Goal: Book appointment/travel/reservation

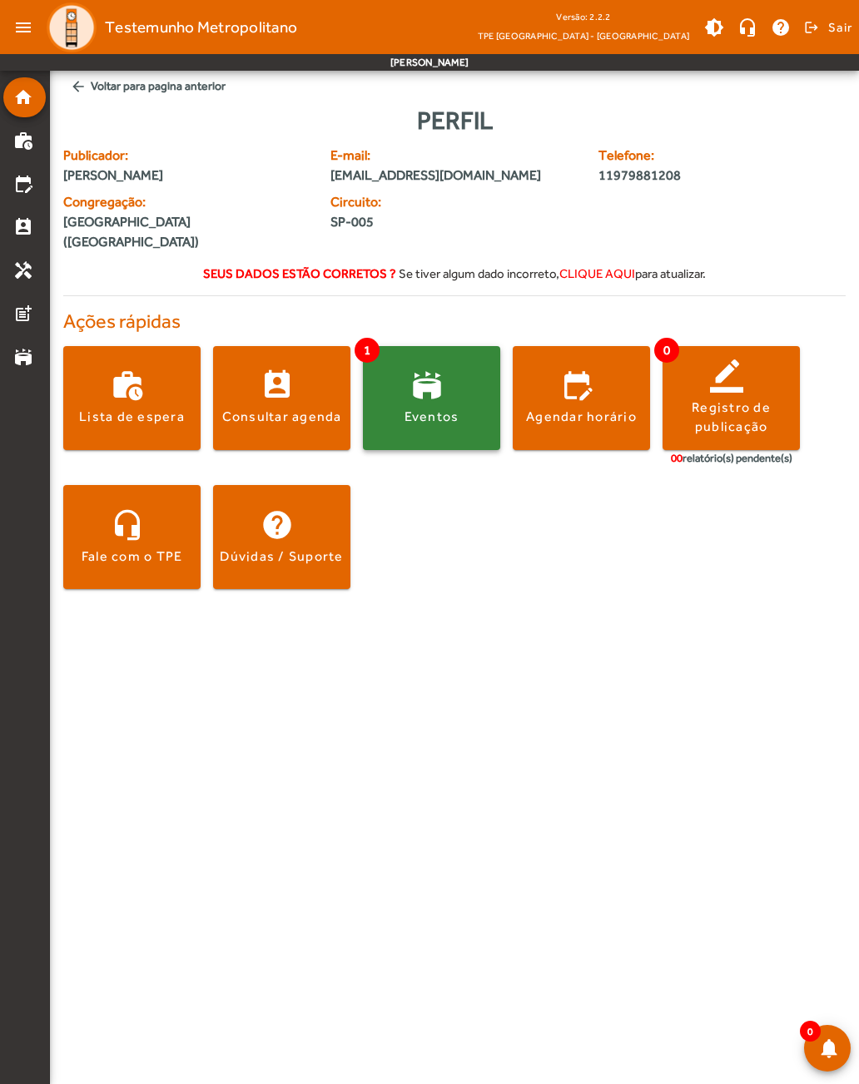
click at [425, 408] on div "Eventos" at bounding box center [431, 417] width 55 height 18
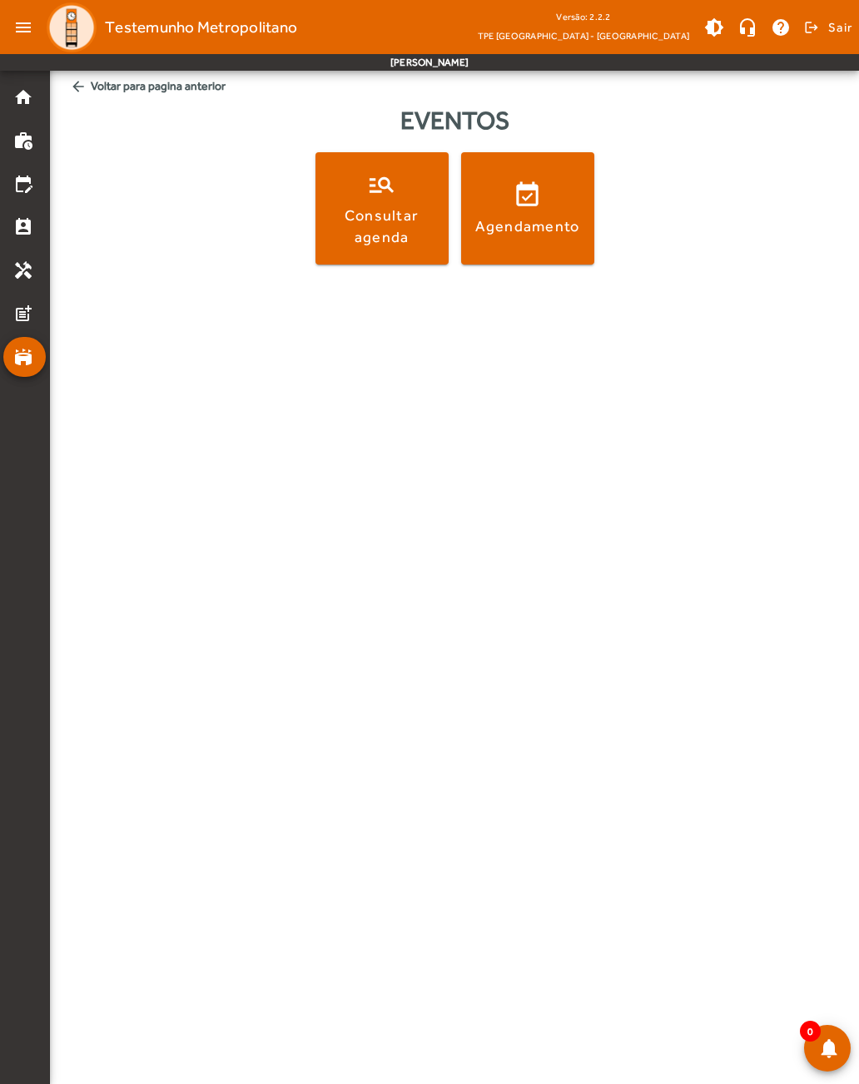
click at [305, 224] on div "manage_search Consultar agenda event_available Agendamento" at bounding box center [454, 215] width 775 height 126
click at [363, 230] on div "Consultar agenda" at bounding box center [382, 226] width 126 height 42
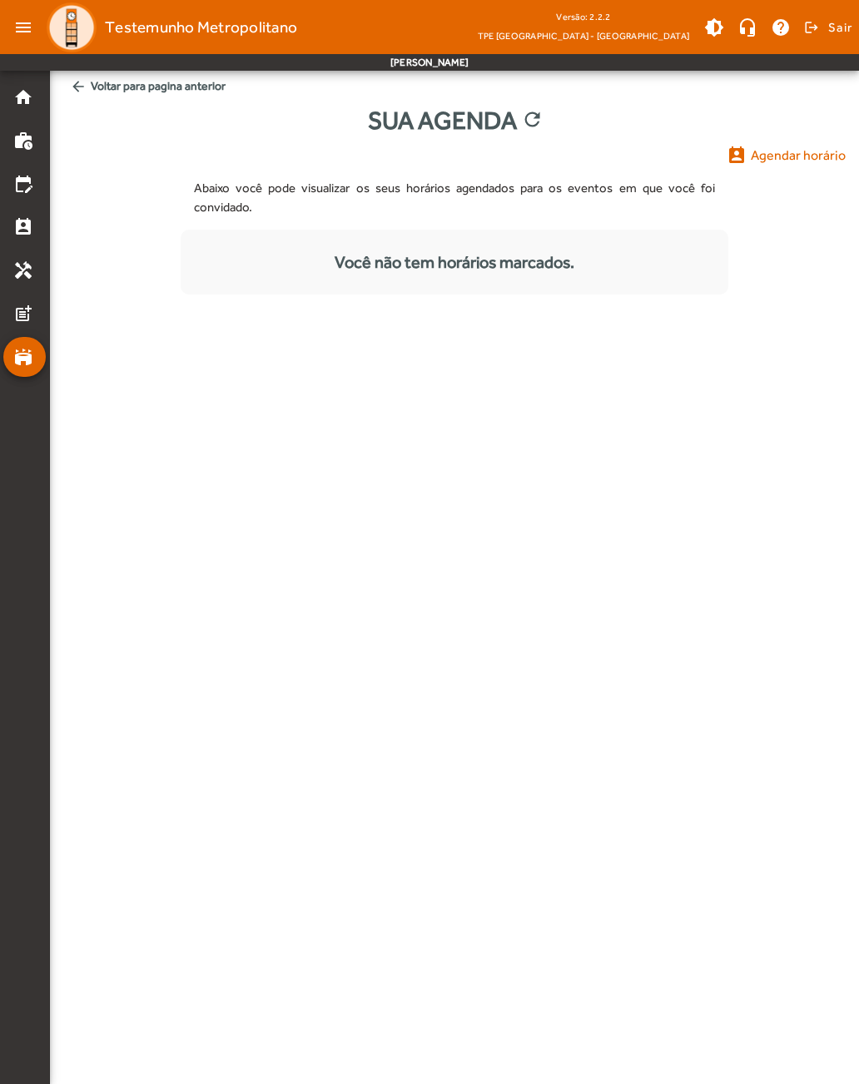
click at [78, 86] on mat-icon "arrow_back" at bounding box center [78, 86] width 17 height 17
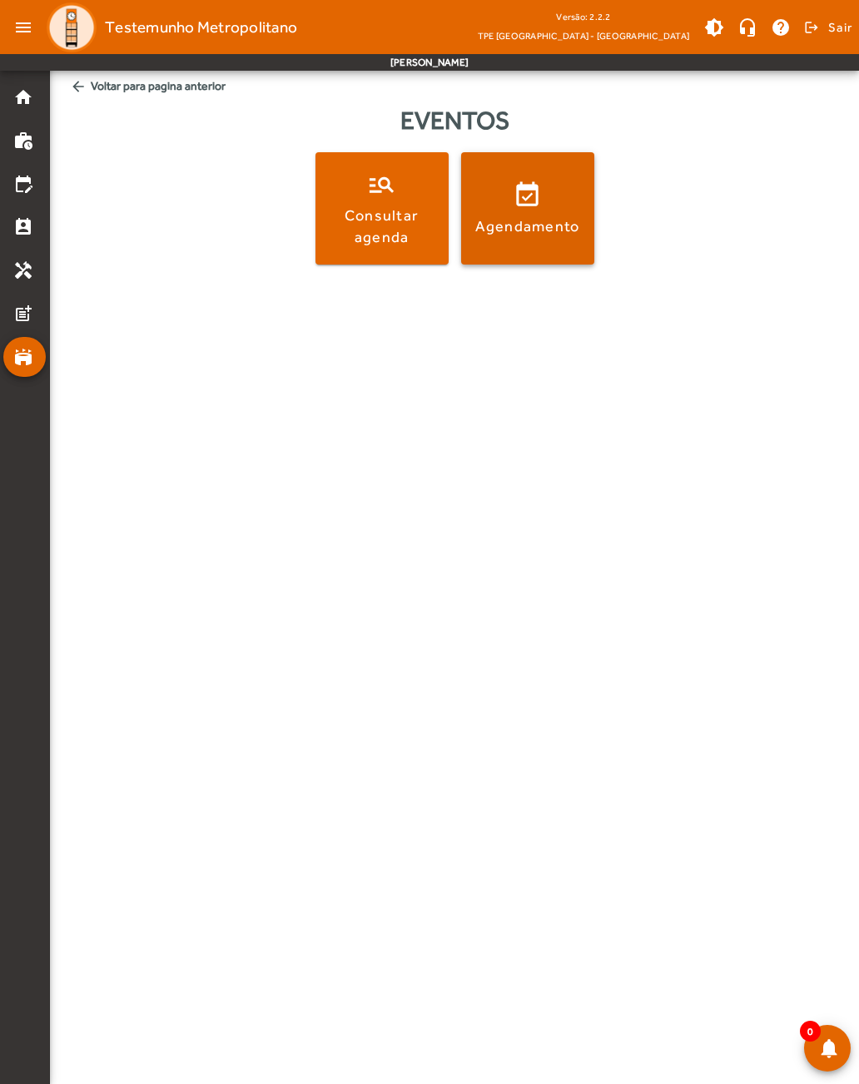
click at [504, 222] on div "Agendamento" at bounding box center [527, 225] width 105 height 21
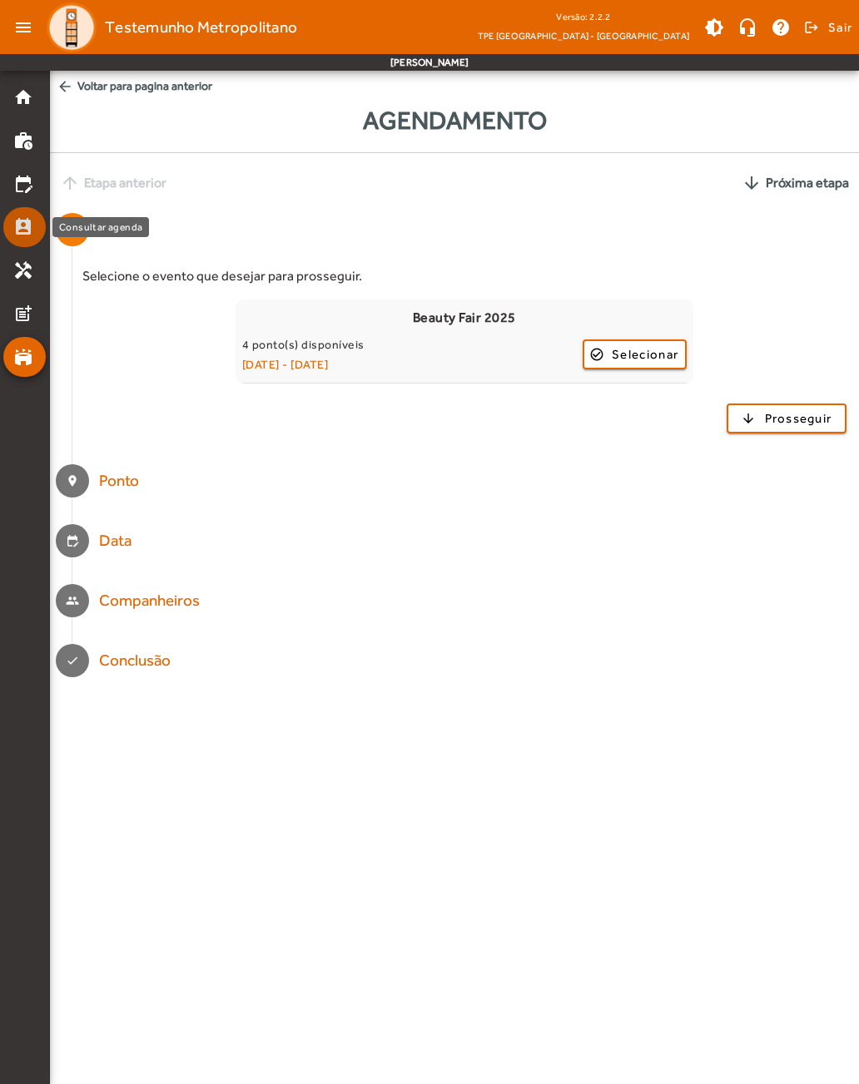
click at [23, 212] on mat-list-item "perm_contact_calendar" at bounding box center [24, 227] width 42 height 40
